Goal: Browse casually: Explore the website without a specific task or goal

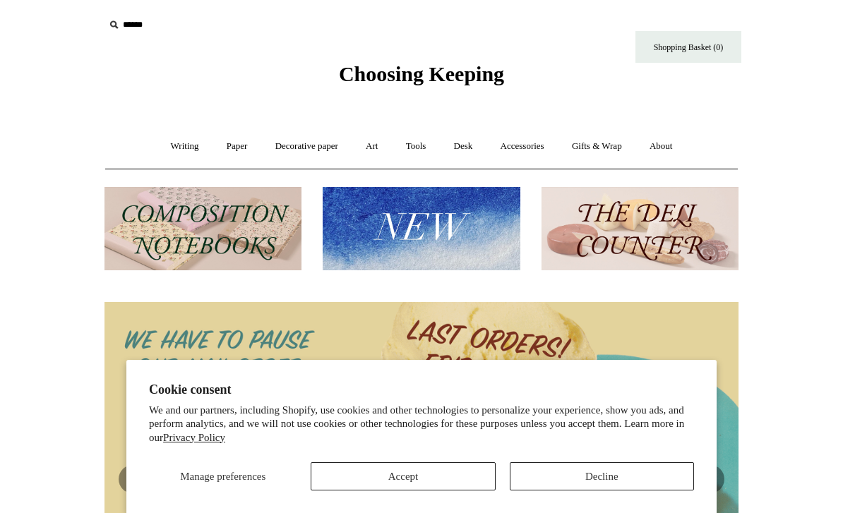
click at [597, 468] on button "Decline" at bounding box center [602, 476] width 184 height 28
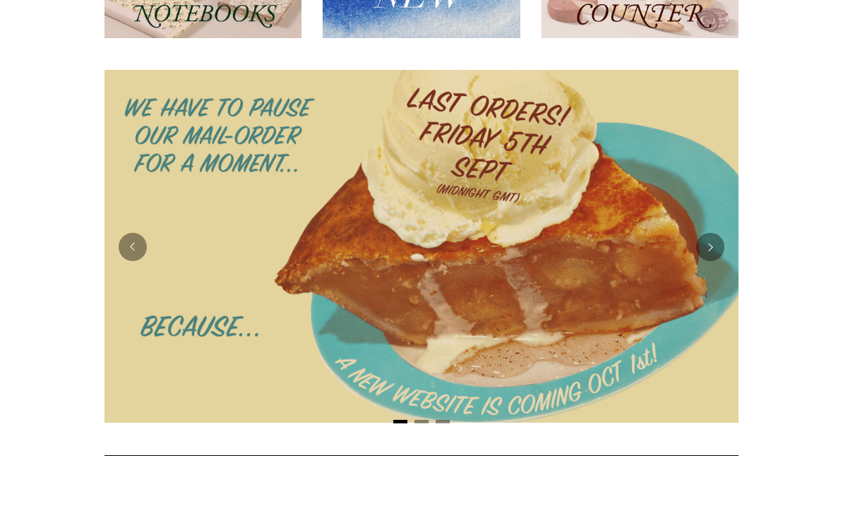
scroll to position [241, 0]
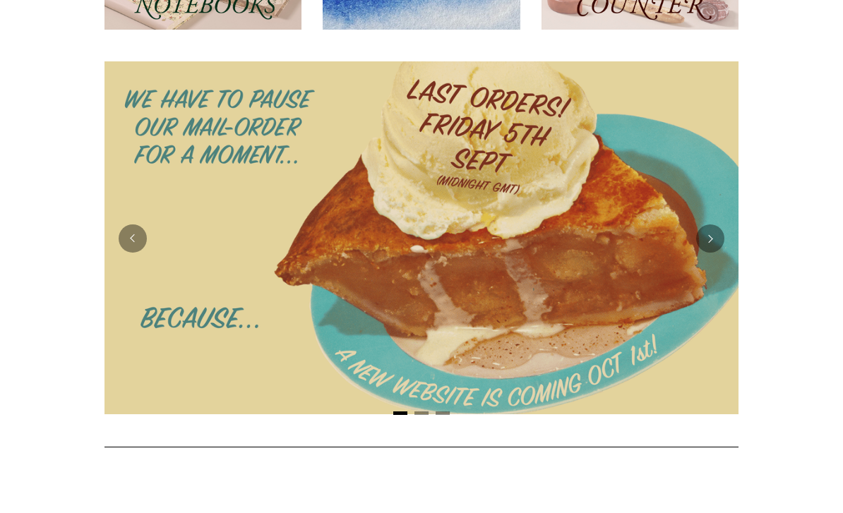
click at [621, 270] on img at bounding box center [421, 237] width 634 height 353
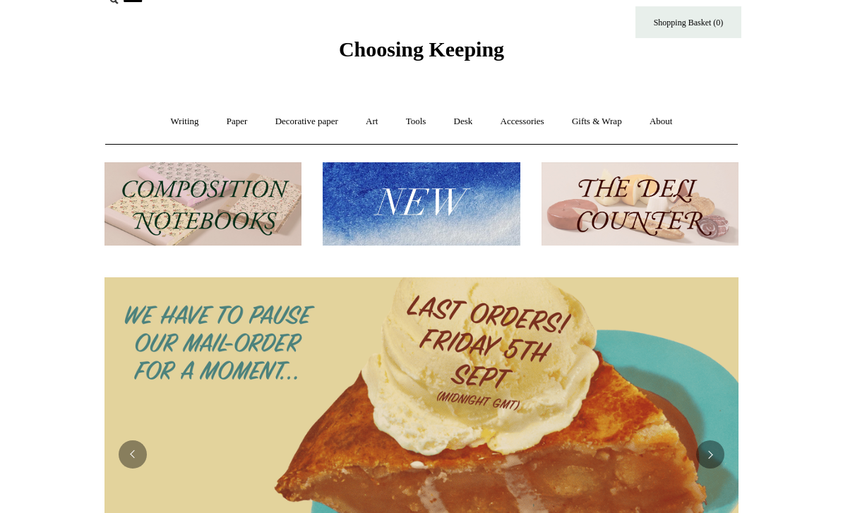
scroll to position [0, 0]
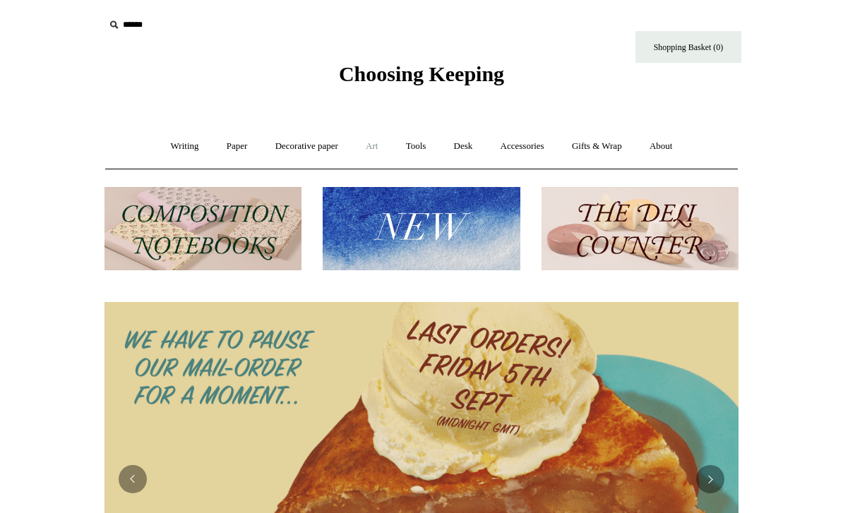
click at [379, 148] on link "Art +" at bounding box center [371, 146] width 37 height 37
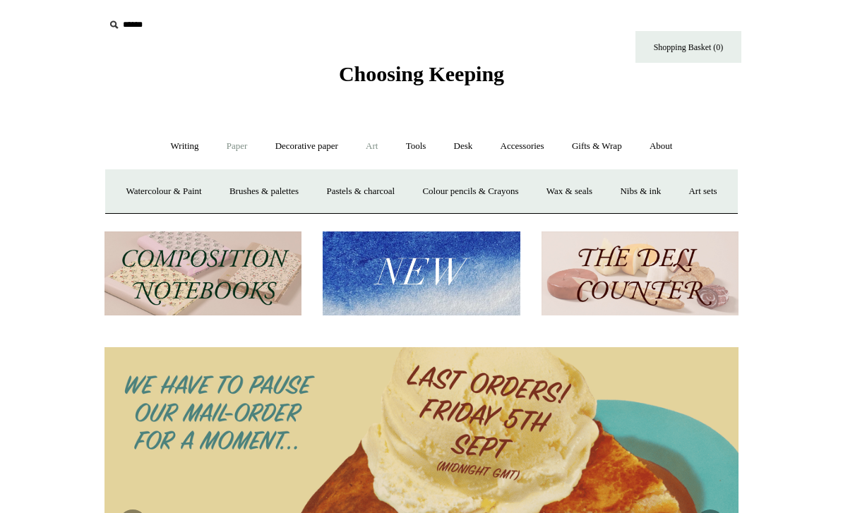
click at [244, 150] on link "Paper +" at bounding box center [237, 146] width 47 height 37
click at [222, 193] on link "Notebooks +" at bounding box center [223, 191] width 65 height 37
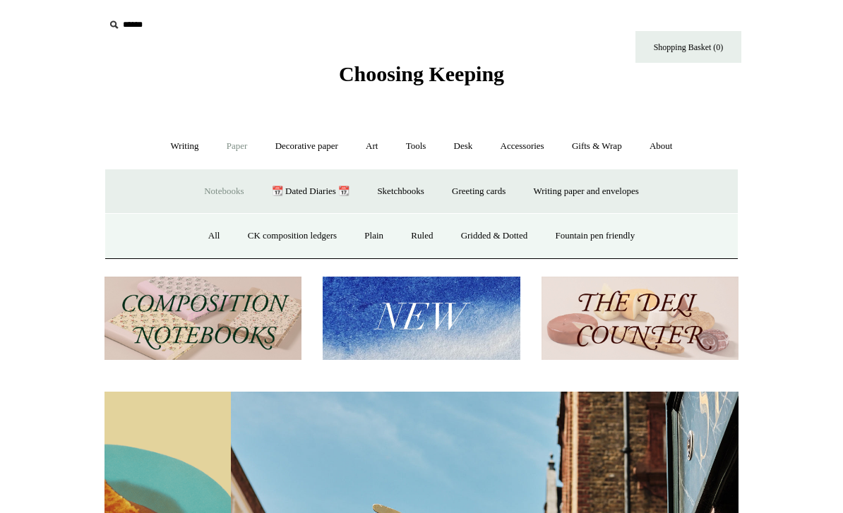
scroll to position [0, 634]
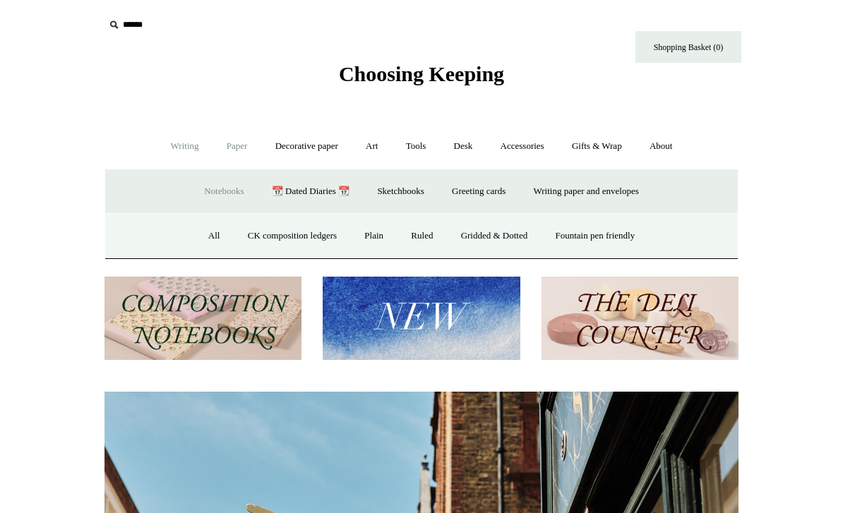
click at [185, 138] on link "Writing +" at bounding box center [185, 146] width 54 height 37
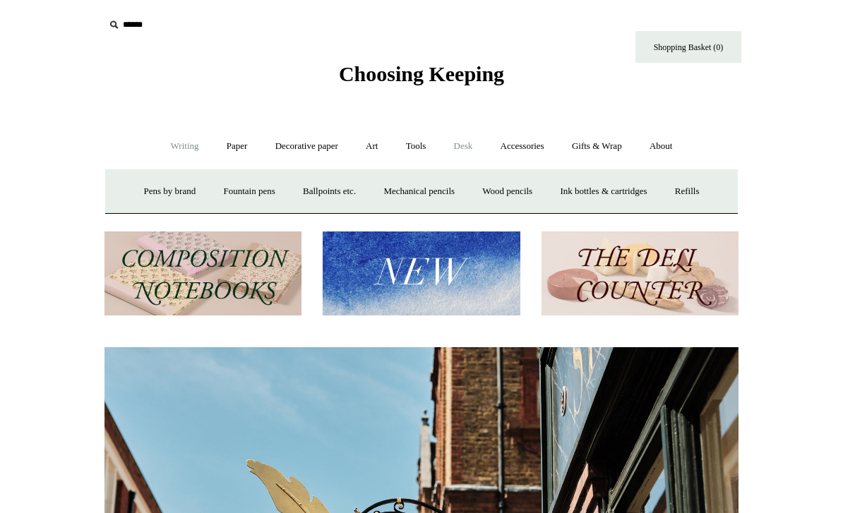
click at [471, 159] on link "Desk +" at bounding box center [463, 146] width 44 height 37
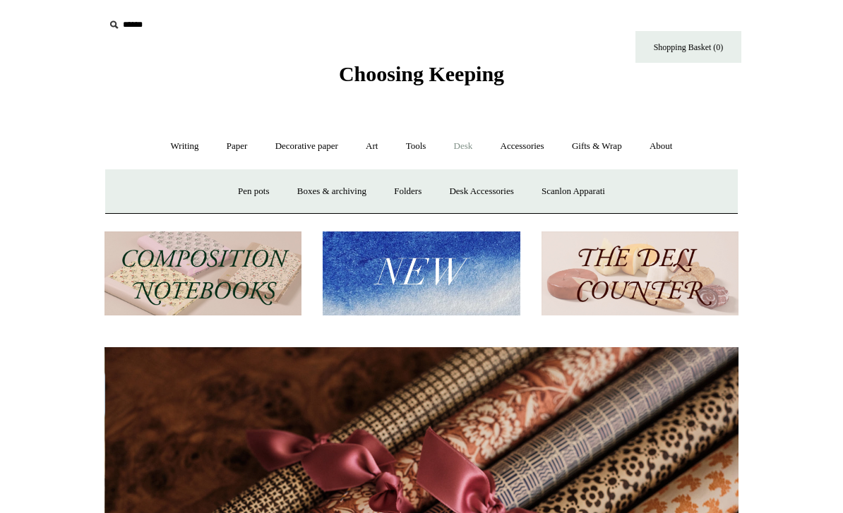
scroll to position [0, 1268]
click at [492, 195] on link "Desk Accessories" at bounding box center [481, 191] width 90 height 37
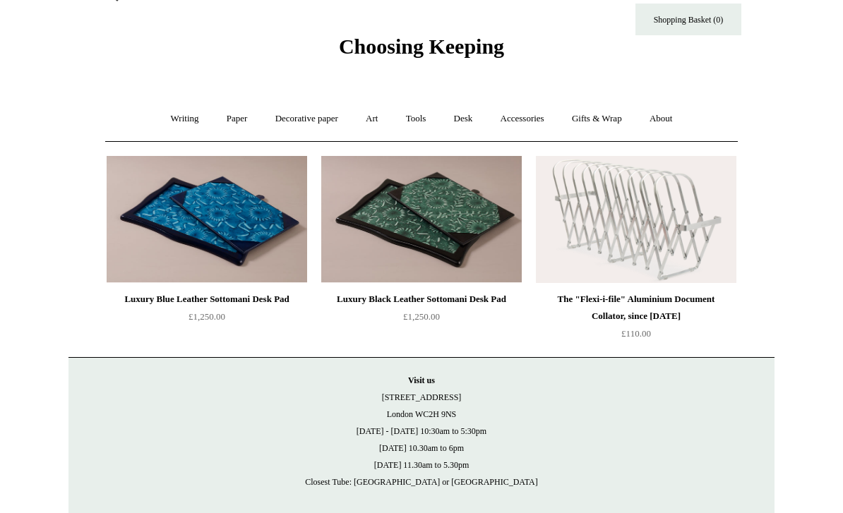
scroll to position [28, 0]
click at [608, 110] on link "Gifts & Wrap +" at bounding box center [597, 118] width 76 height 37
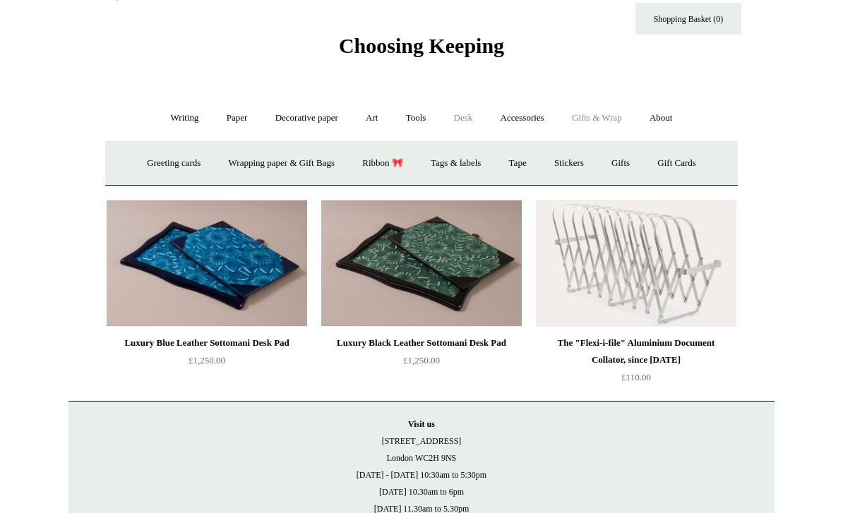
click at [477, 123] on link "Desk +" at bounding box center [463, 118] width 44 height 37
click at [405, 160] on link "Folders" at bounding box center [407, 163] width 53 height 37
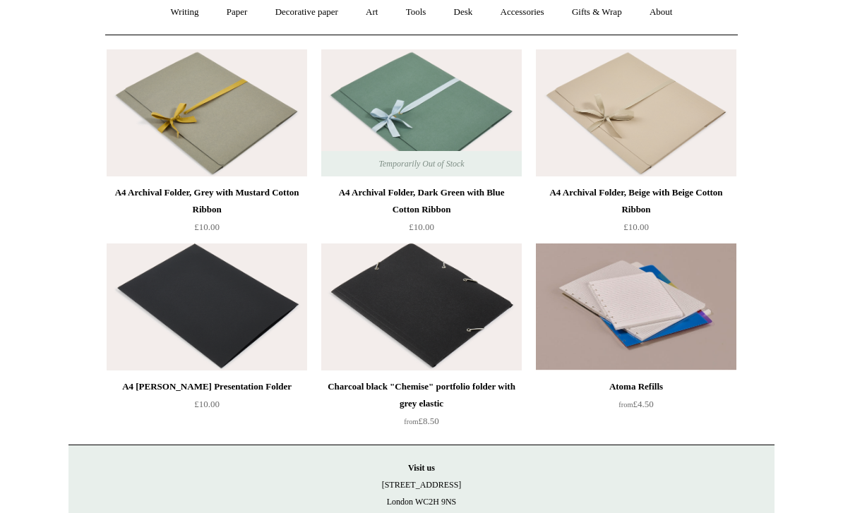
scroll to position [109, 0]
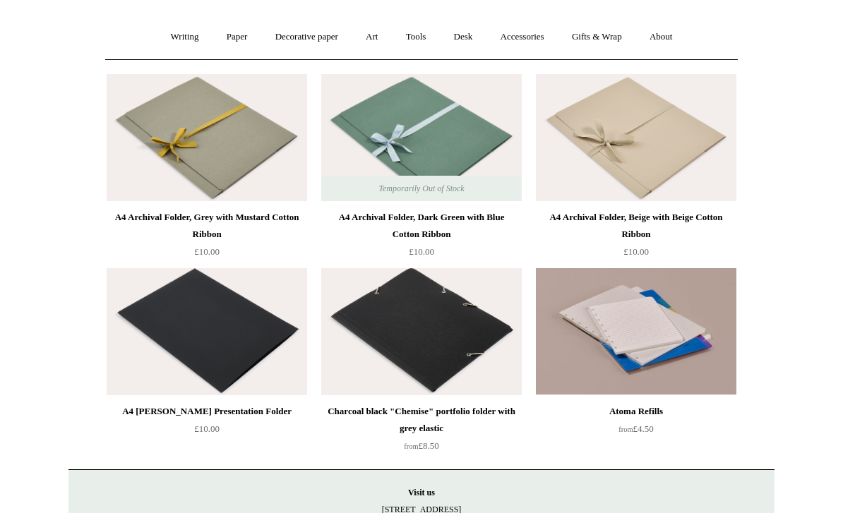
click at [463, 143] on img at bounding box center [421, 138] width 201 height 127
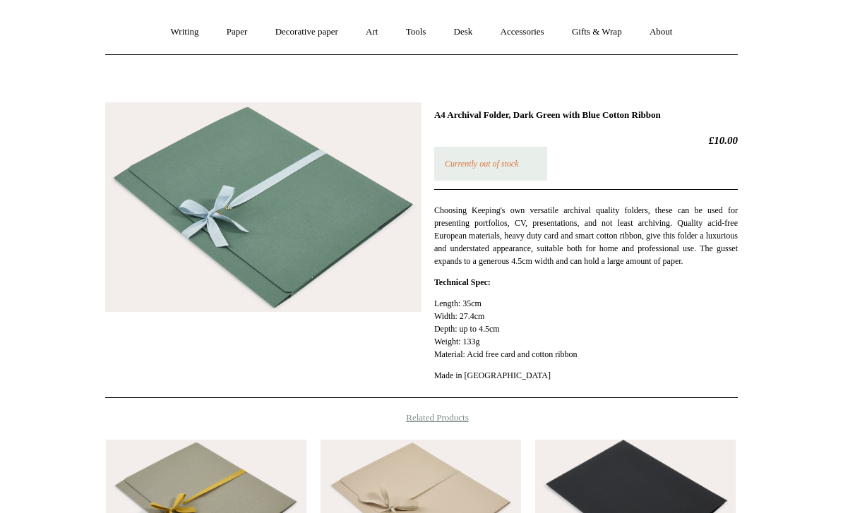
scroll to position [114, 0]
click at [421, 483] on img at bounding box center [421, 503] width 201 height 127
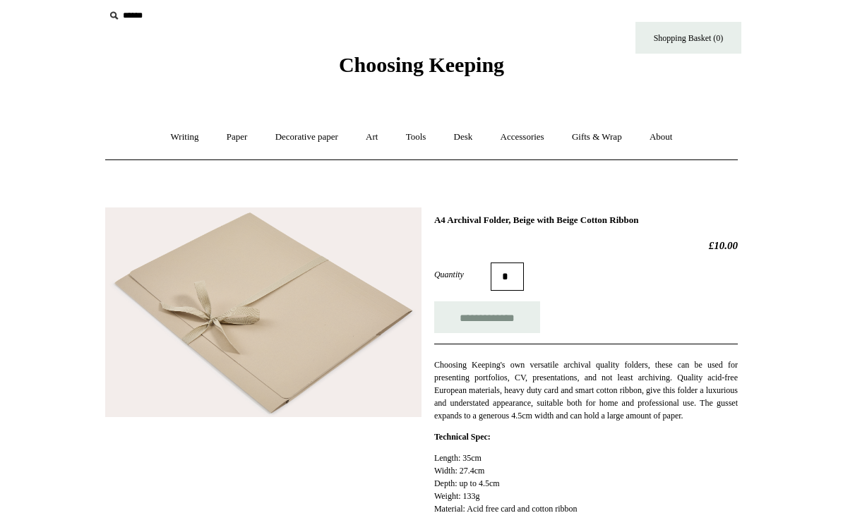
scroll to position [11, 0]
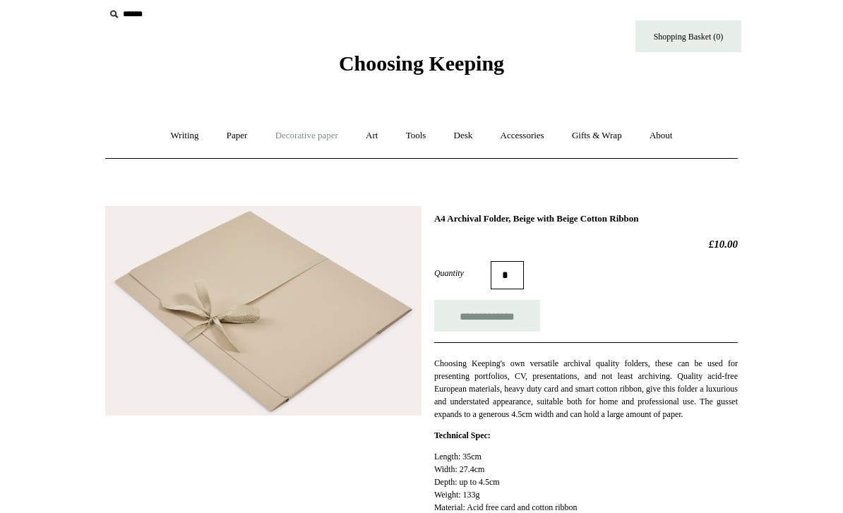
click at [316, 136] on link "Decorative paper +" at bounding box center [307, 135] width 88 height 37
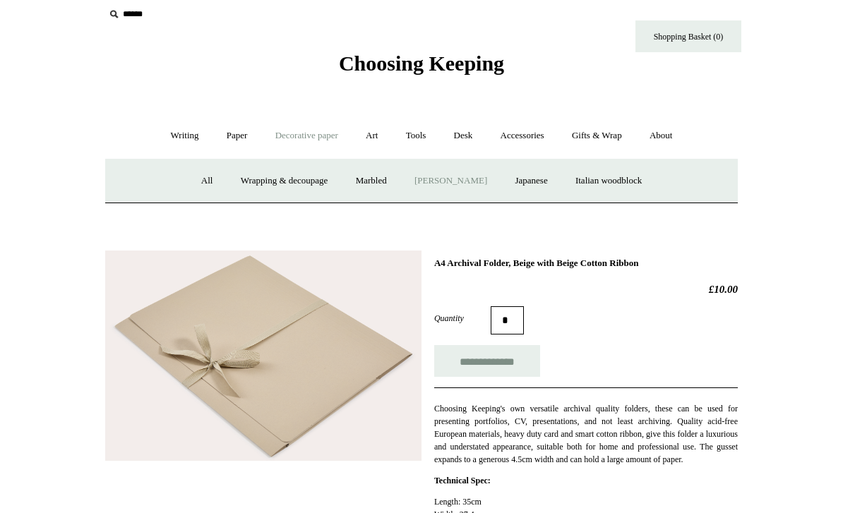
click at [458, 180] on link "[PERSON_NAME]" at bounding box center [451, 180] width 98 height 37
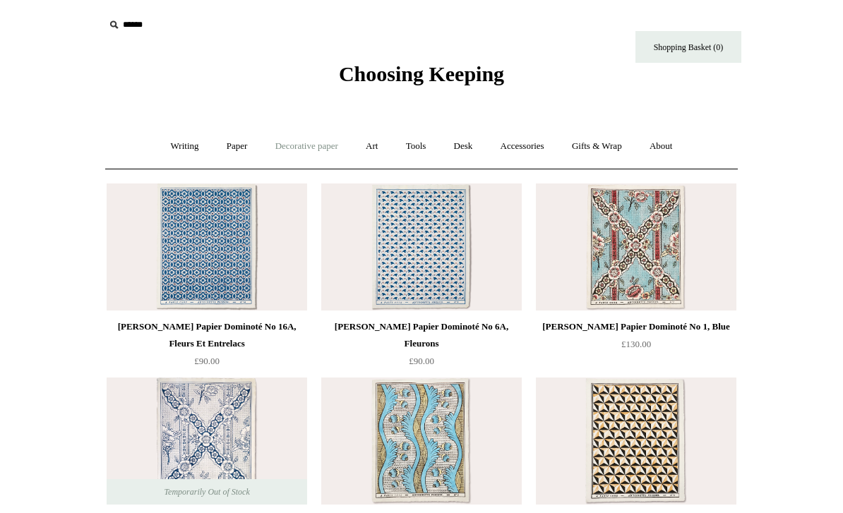
click at [310, 152] on link "Decorative paper +" at bounding box center [307, 146] width 88 height 37
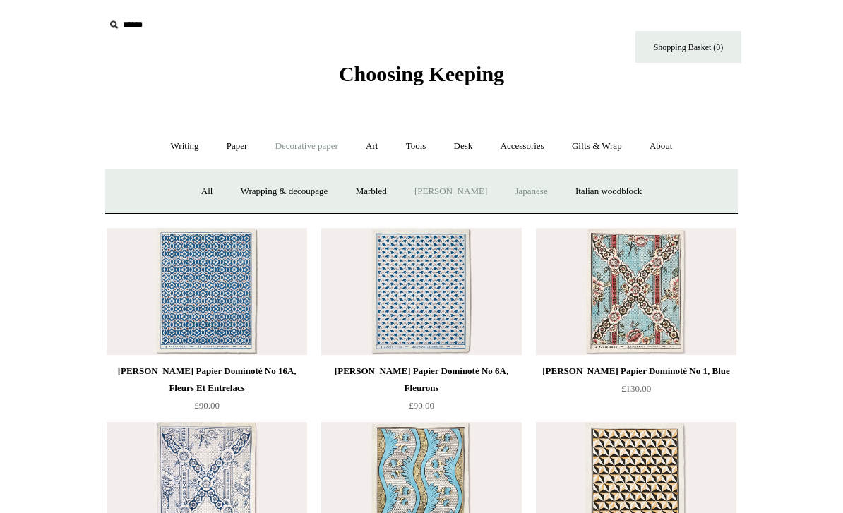
click at [546, 191] on link "Japanese" at bounding box center [531, 191] width 58 height 37
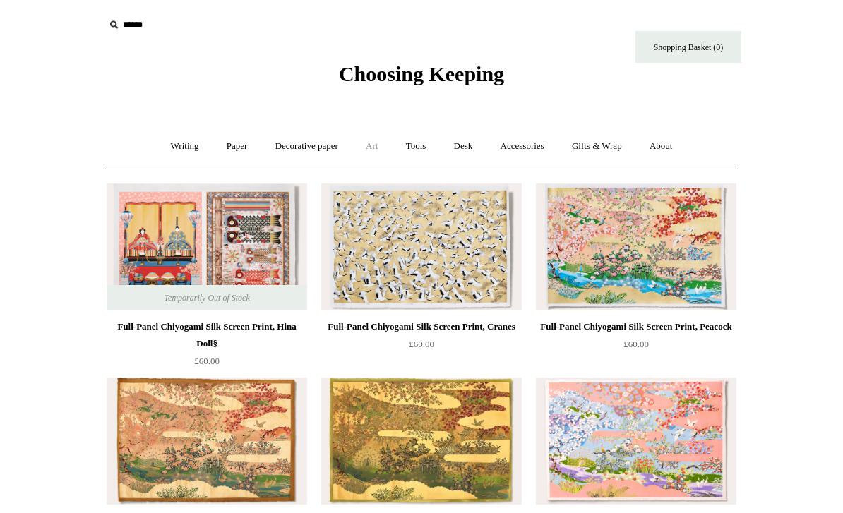
click at [363, 145] on link "Art +" at bounding box center [371, 146] width 37 height 37
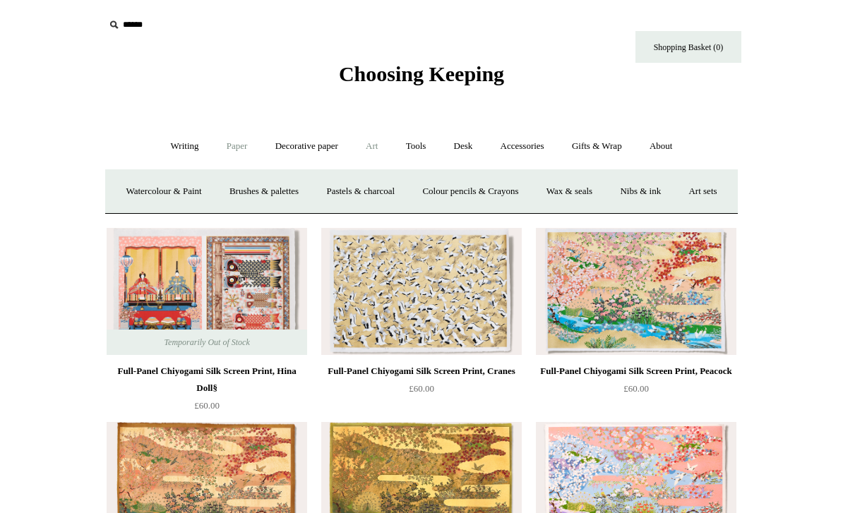
click at [228, 151] on link "Paper +" at bounding box center [237, 146] width 47 height 37
click at [303, 194] on link "📆 Dated Diaries 📆" at bounding box center [310, 191] width 103 height 37
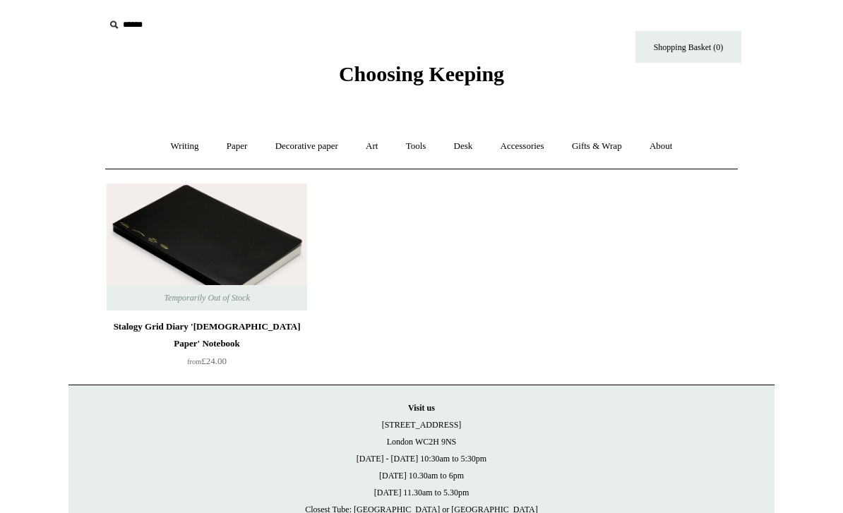
click at [270, 244] on img at bounding box center [207, 247] width 201 height 127
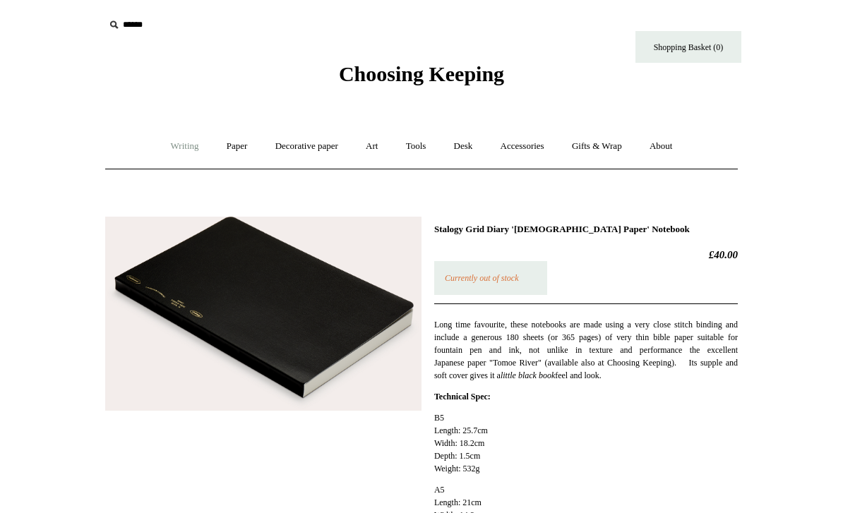
click at [168, 140] on link "Writing +" at bounding box center [185, 146] width 54 height 37
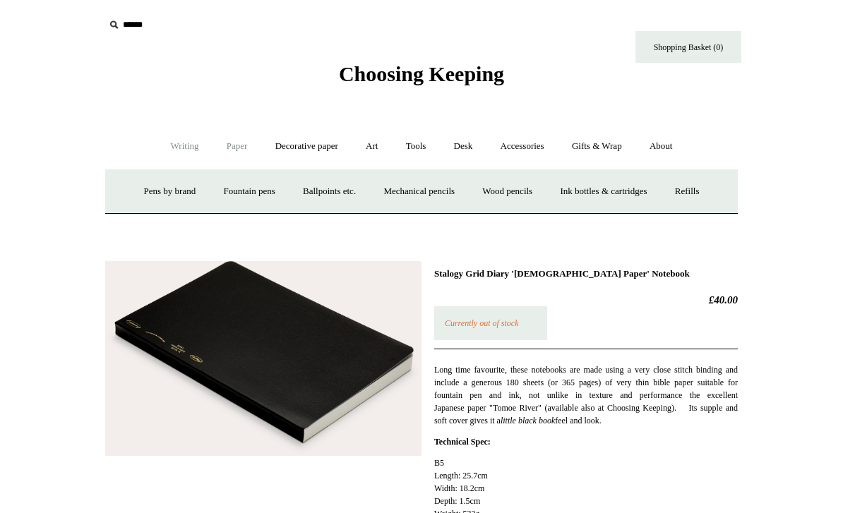
click at [241, 151] on link "Paper +" at bounding box center [237, 146] width 47 height 37
click at [215, 196] on link "Notebooks +" at bounding box center [223, 191] width 65 height 37
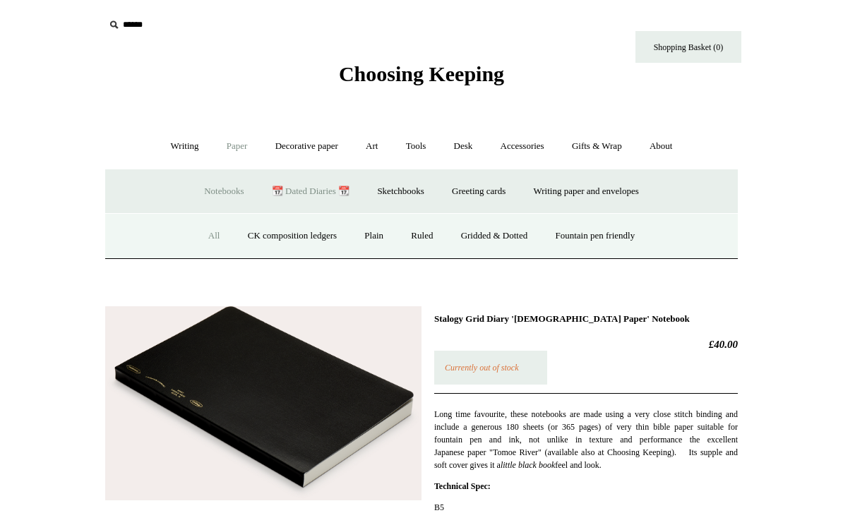
click at [215, 231] on link "All" at bounding box center [214, 235] width 37 height 37
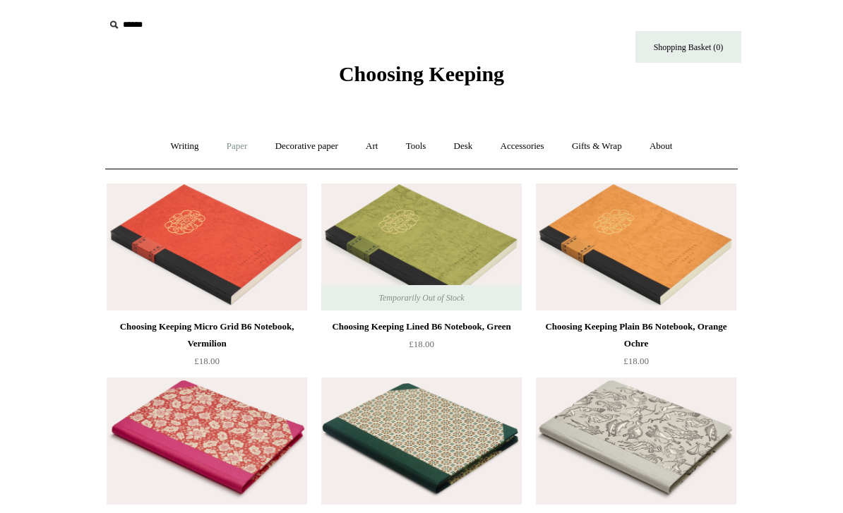
click at [225, 148] on link "Paper +" at bounding box center [237, 146] width 47 height 37
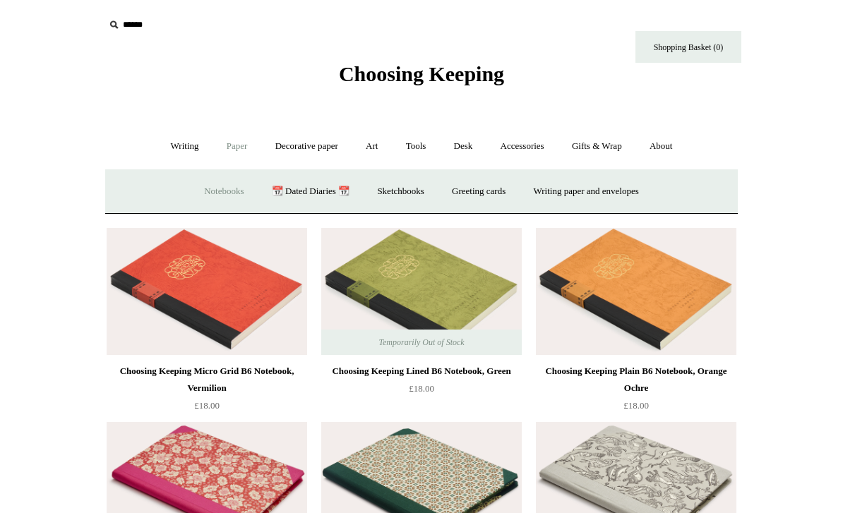
click at [212, 189] on link "Notebooks +" at bounding box center [223, 191] width 65 height 37
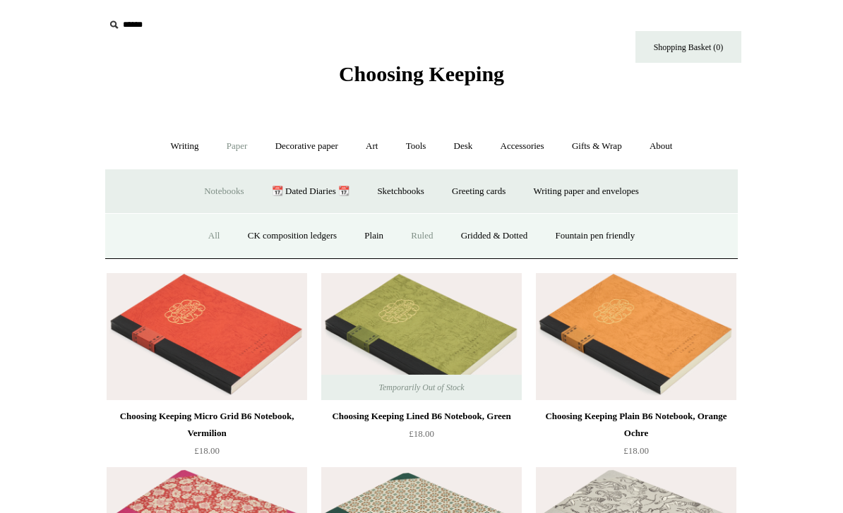
click at [424, 238] on link "Ruled" at bounding box center [421, 235] width 47 height 37
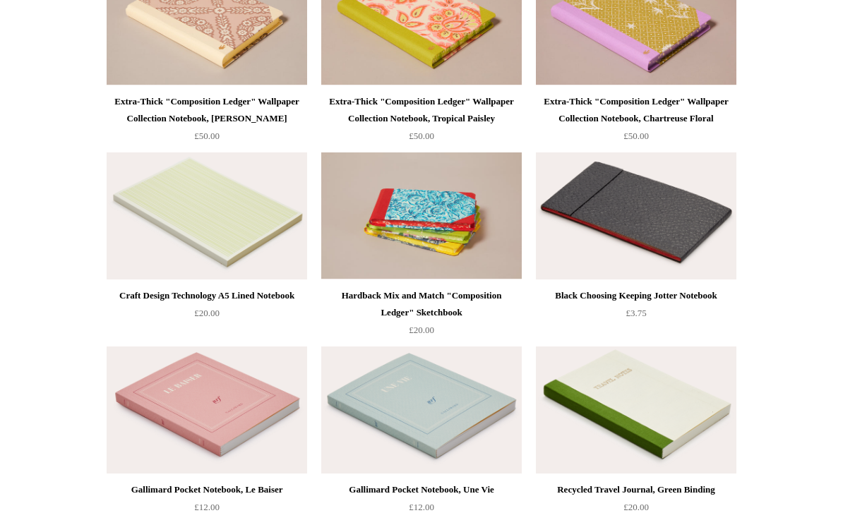
scroll to position [2402, 0]
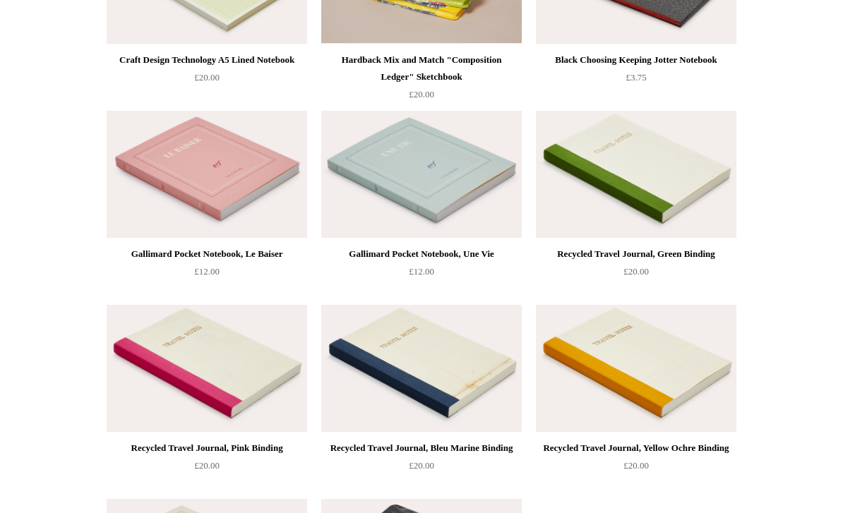
click at [483, 192] on img at bounding box center [421, 174] width 201 height 127
